Goal: Find specific page/section: Find specific page/section

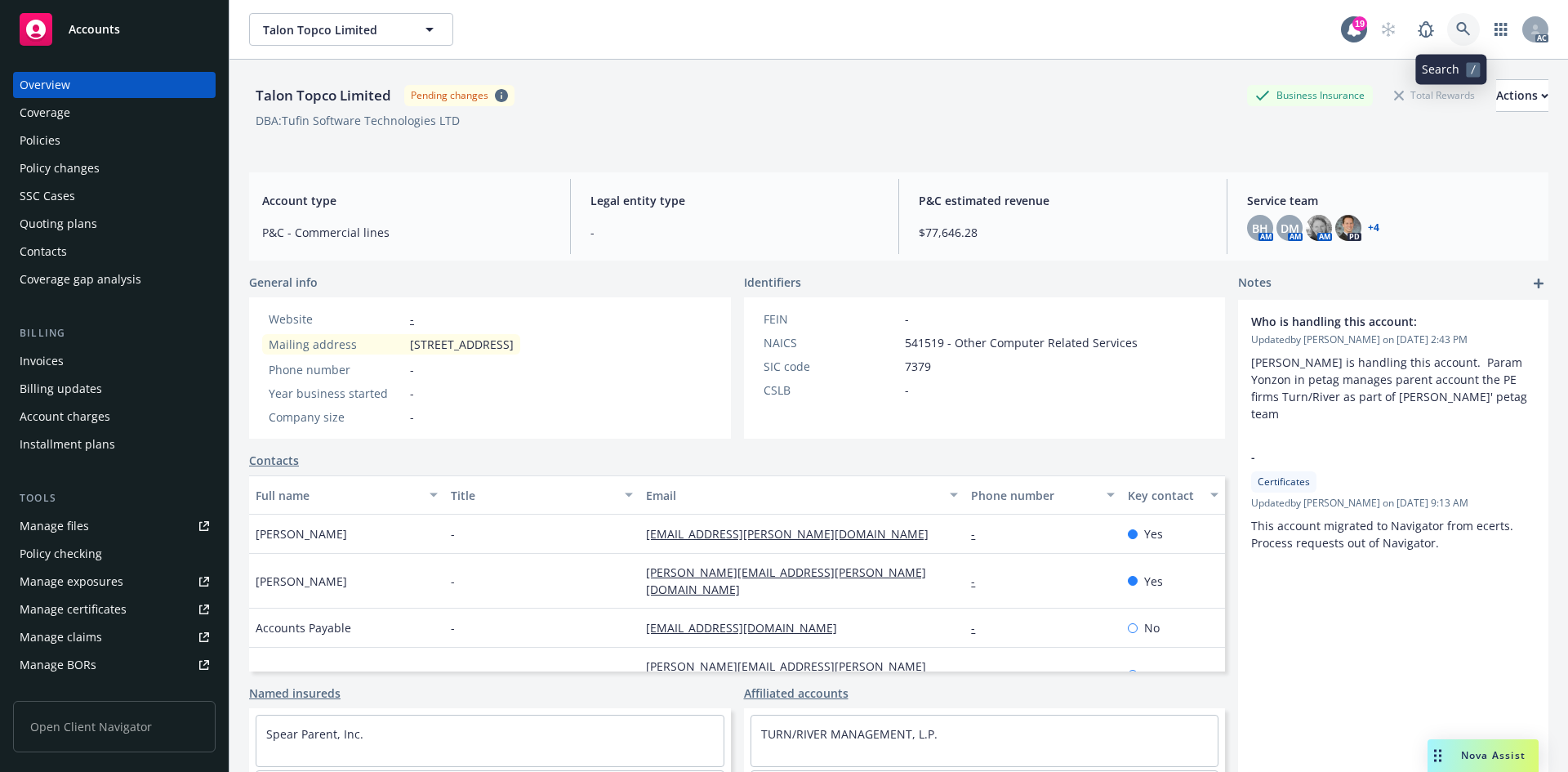
click at [1456, 23] on icon at bounding box center [1463, 29] width 15 height 15
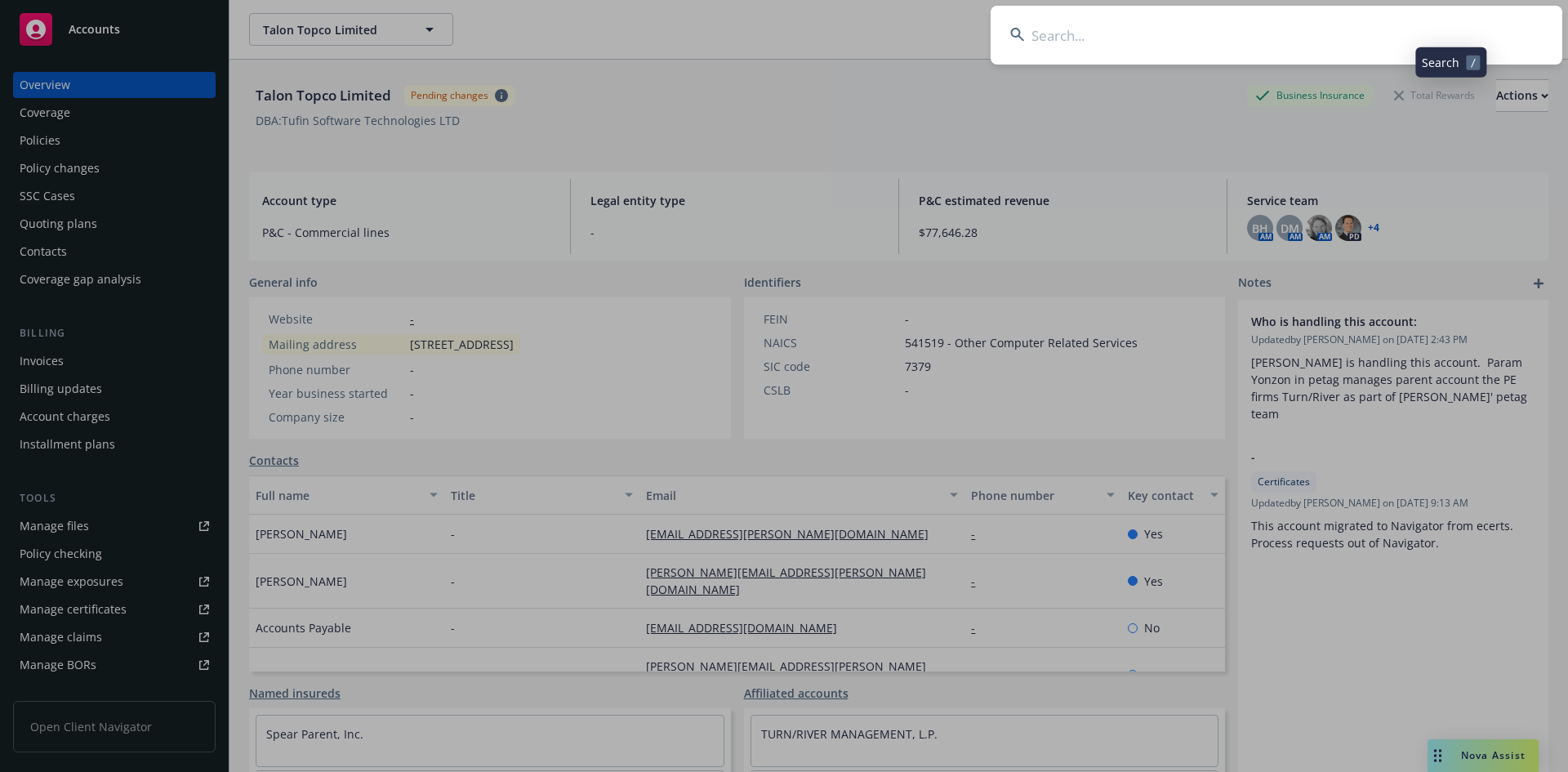
click at [1311, 25] on input at bounding box center [1277, 35] width 572 height 59
type input "udemy"
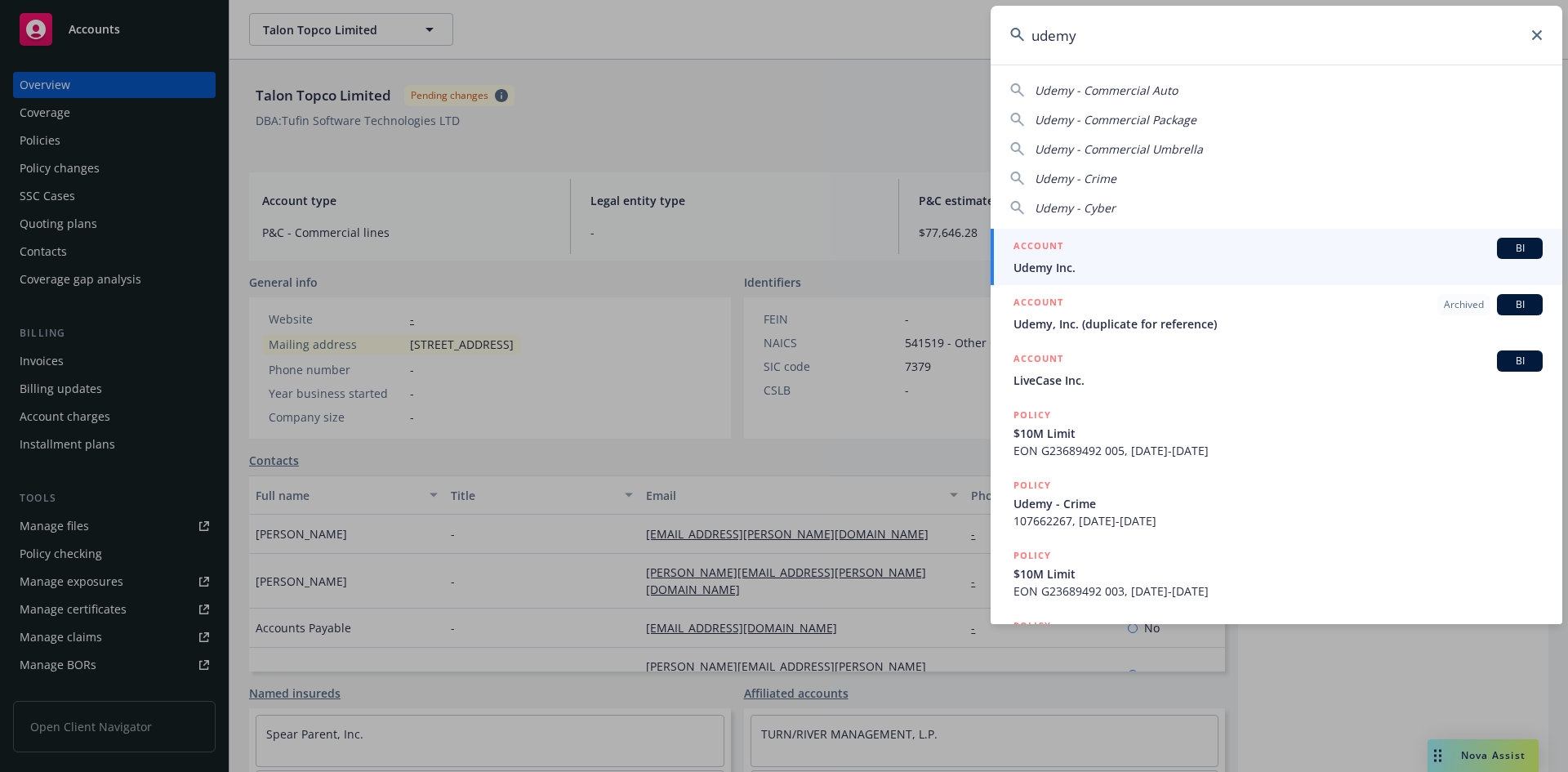
click at [1113, 261] on span "Udemy Inc." at bounding box center [1278, 268] width 530 height 17
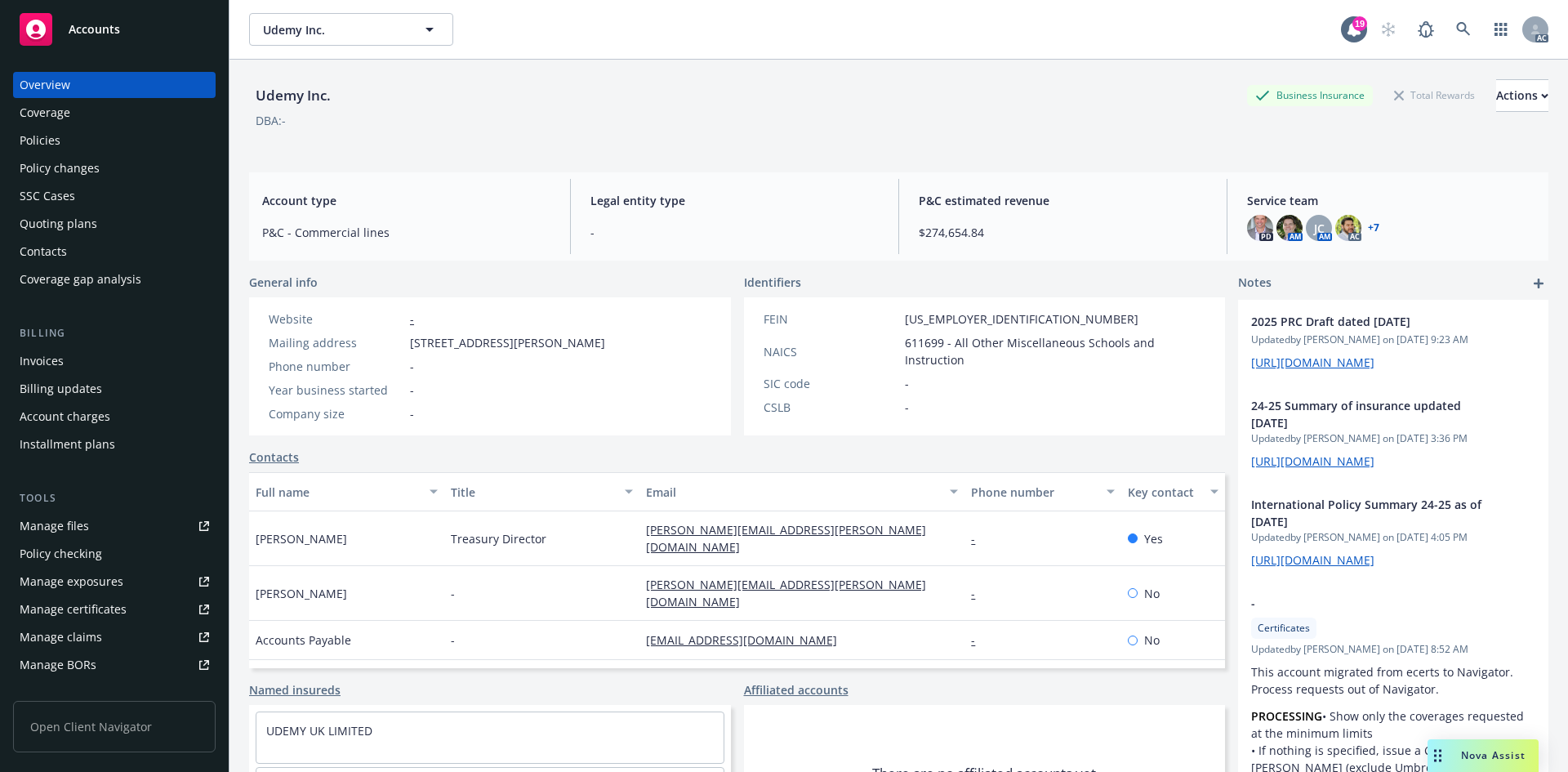
click at [100, 352] on div "Invoices" at bounding box center [115, 361] width 189 height 26
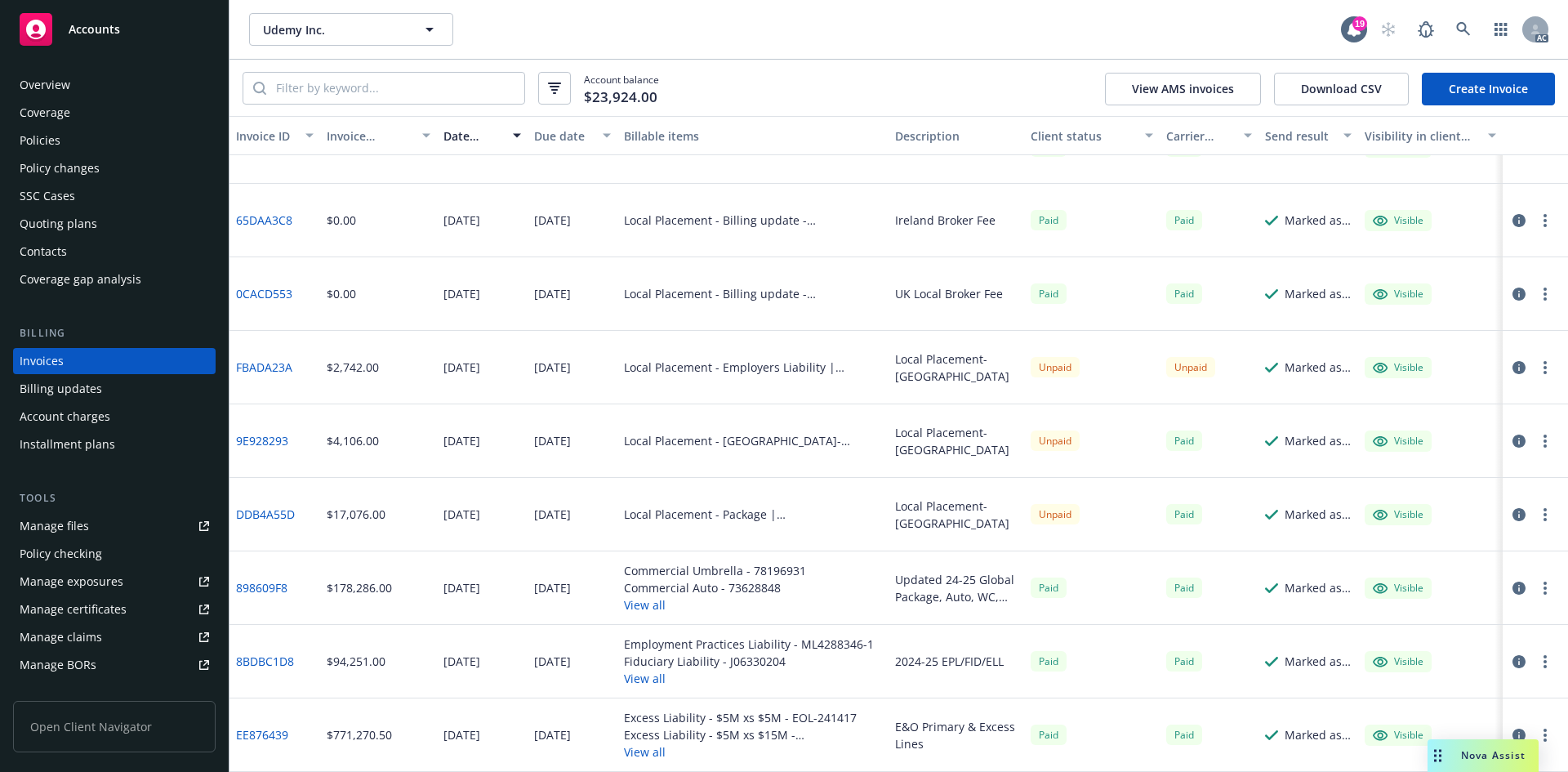
scroll to position [470, 0]
